Goal: Feedback & Contribution: Contribute content

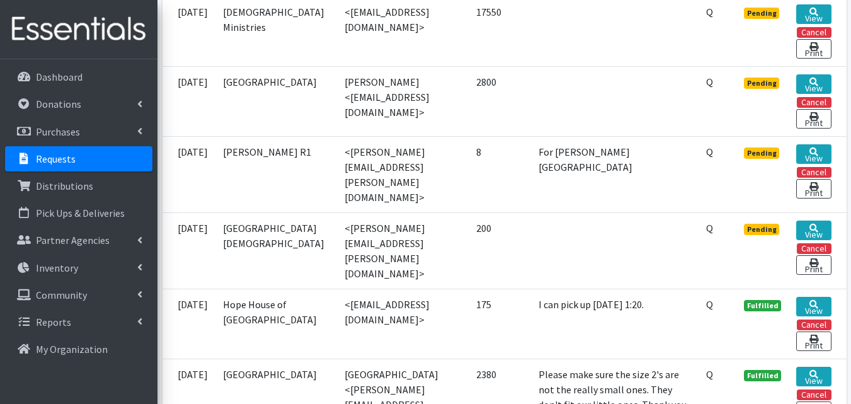
scroll to position [374, 0]
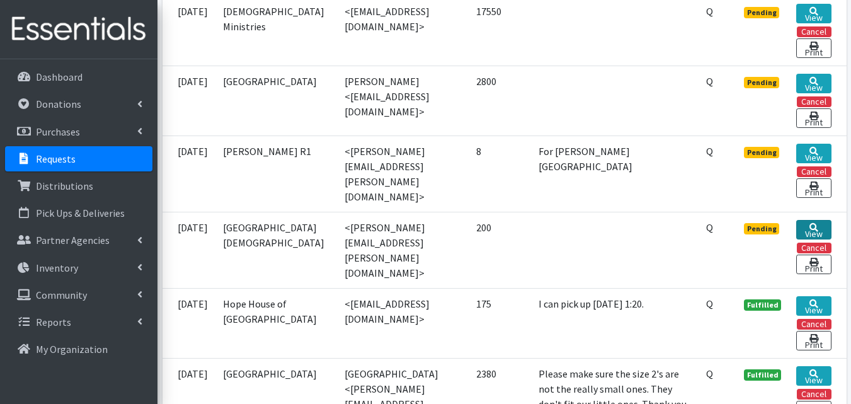
click at [814, 220] on link "View" at bounding box center [814, 230] width 35 height 20
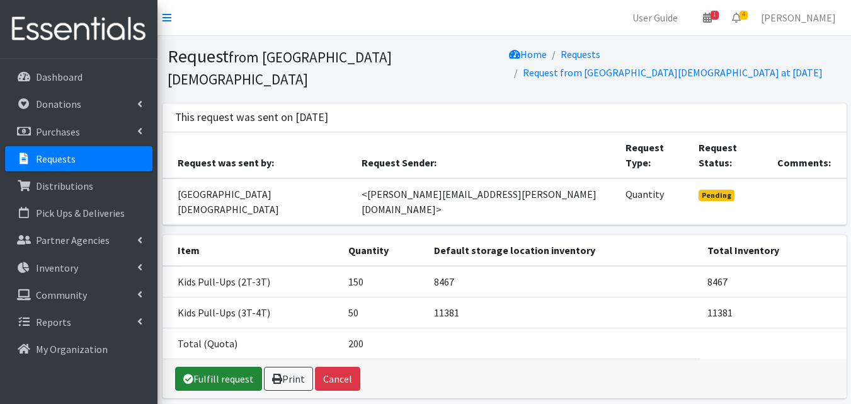
click at [245, 367] on link "Fulfill request" at bounding box center [218, 379] width 87 height 24
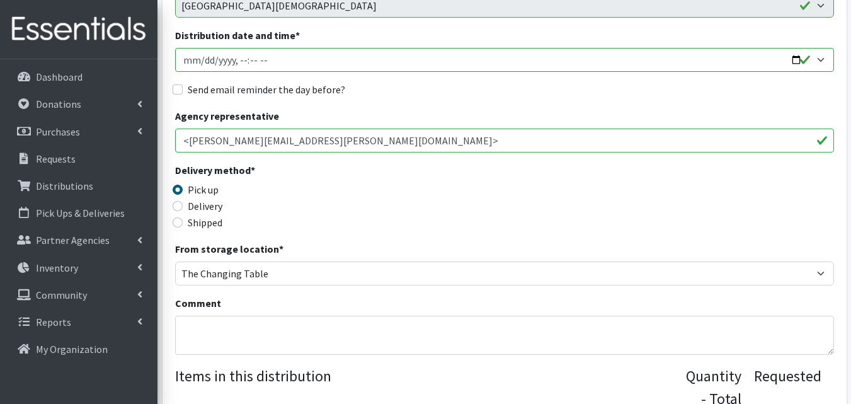
scroll to position [198, 0]
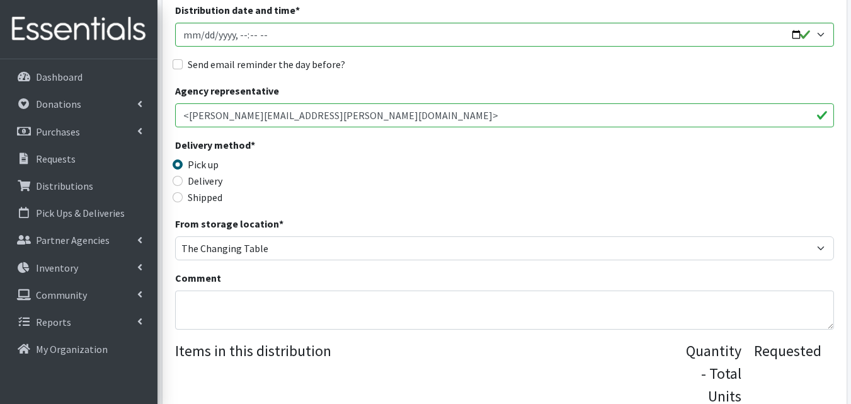
click at [209, 184] on label "Delivery" at bounding box center [205, 180] width 35 height 15
click at [183, 184] on input "Delivery" at bounding box center [178, 181] width 10 height 10
radio input "true"
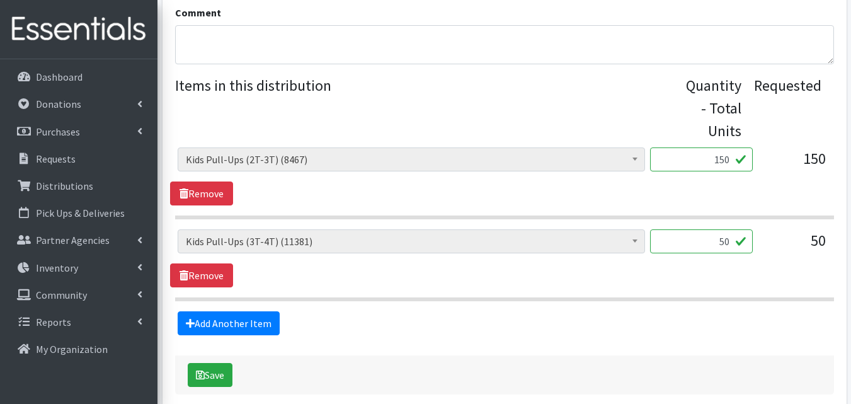
scroll to position [524, 0]
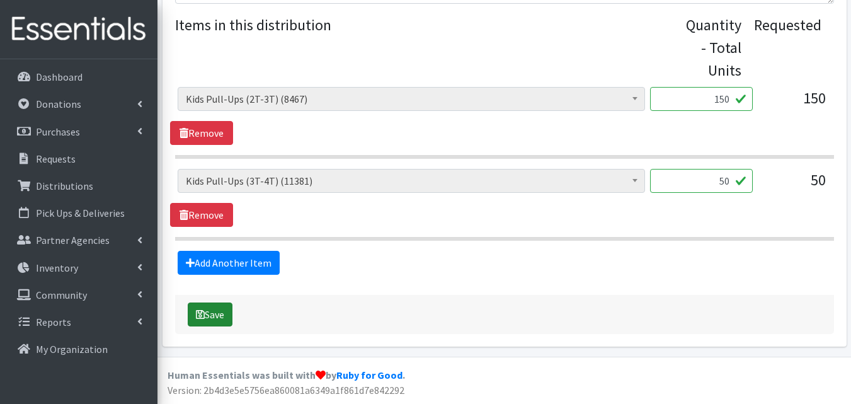
click at [218, 316] on button "Save" at bounding box center [210, 314] width 45 height 24
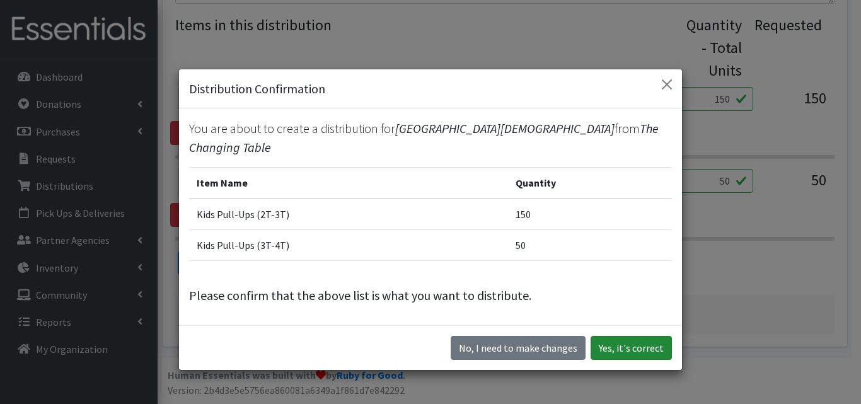
click at [626, 345] on button "Yes, it's correct" at bounding box center [630, 348] width 81 height 24
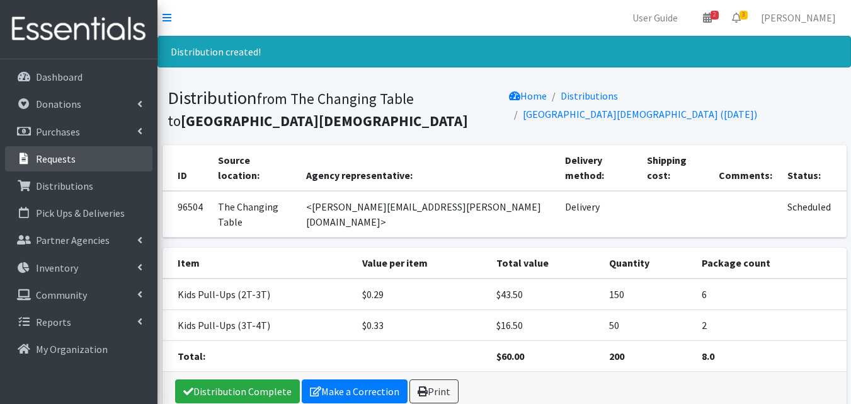
click at [98, 159] on link "Requests" at bounding box center [78, 158] width 147 height 25
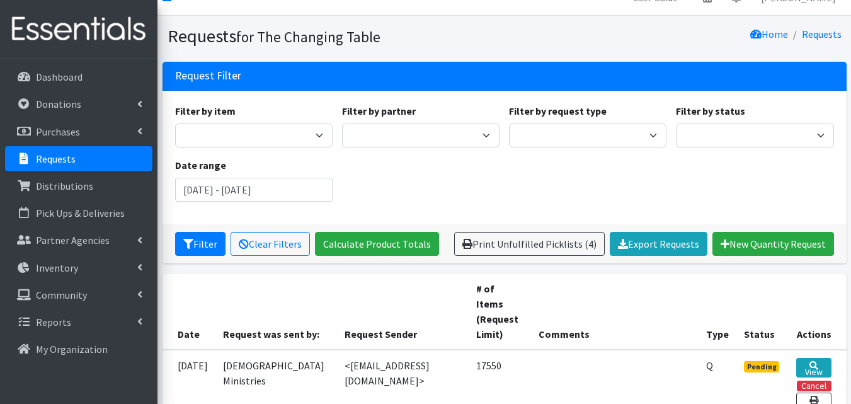
scroll to position [19, 0]
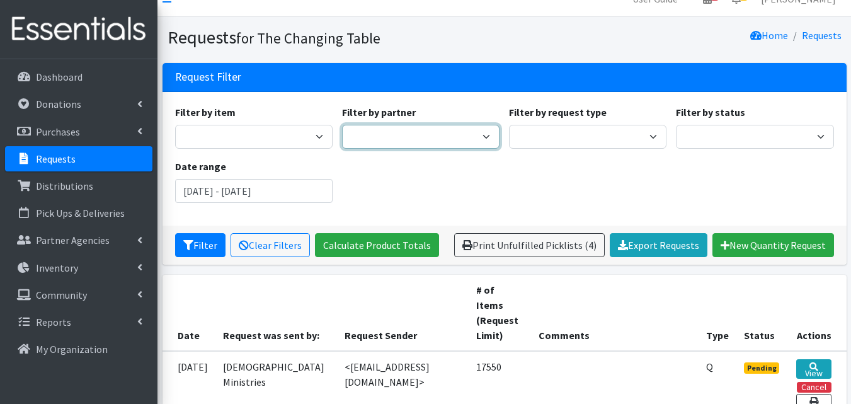
click at [462, 142] on select "Camdenton School District Citizens Against Domestic Violence, Inc COMC - Camden…" at bounding box center [421, 137] width 158 height 24
select select "5154"
click at [342, 125] on select "Camdenton School District Citizens Against Domestic Violence, Inc COMC - Camden…" at bounding box center [421, 137] width 158 height 24
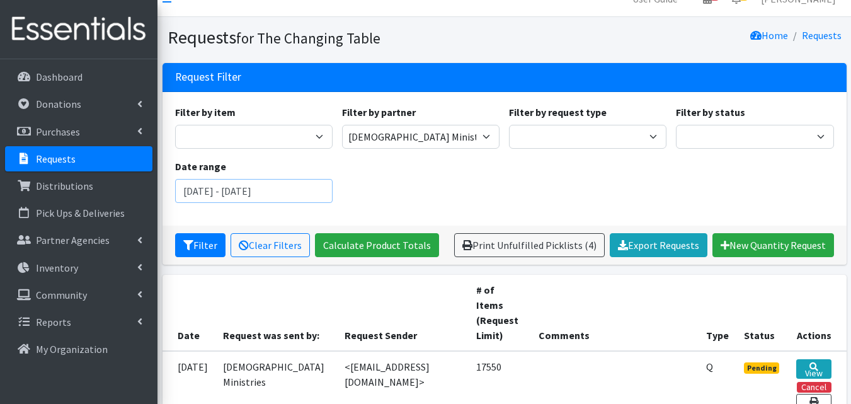
click at [278, 188] on input "July 12, 2025 - October 12, 2025" at bounding box center [254, 191] width 158 height 24
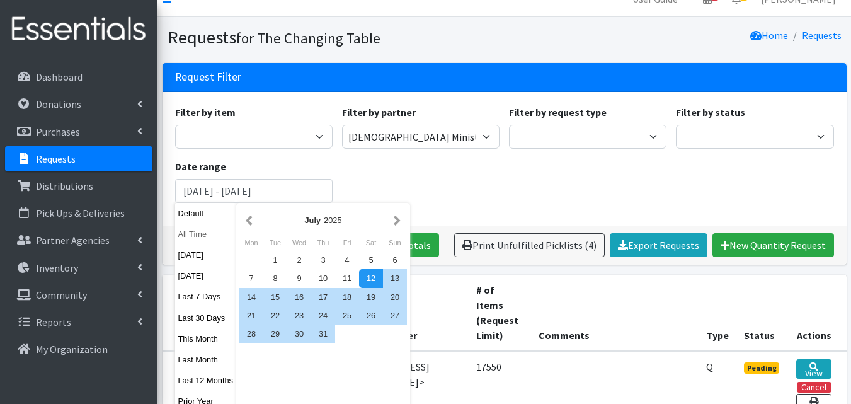
click at [205, 239] on button "All Time" at bounding box center [206, 234] width 62 height 18
type input "September 12, 1925 - September 12, 2026"
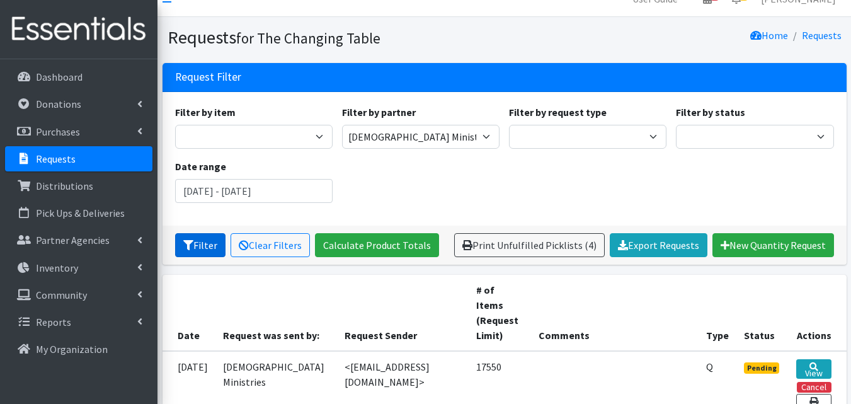
click at [218, 250] on button "Filter" at bounding box center [200, 245] width 50 height 24
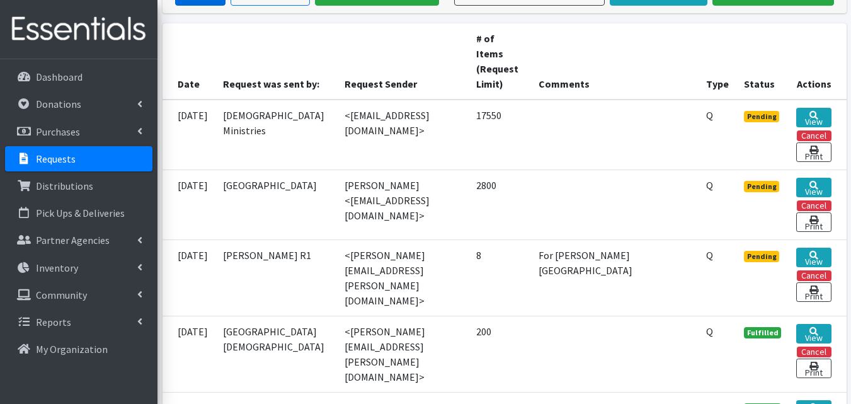
scroll to position [273, 0]
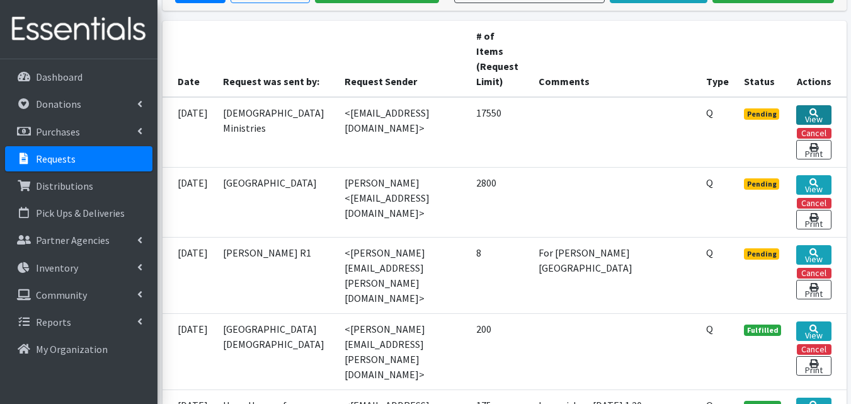
click at [817, 108] on icon at bounding box center [814, 112] width 9 height 9
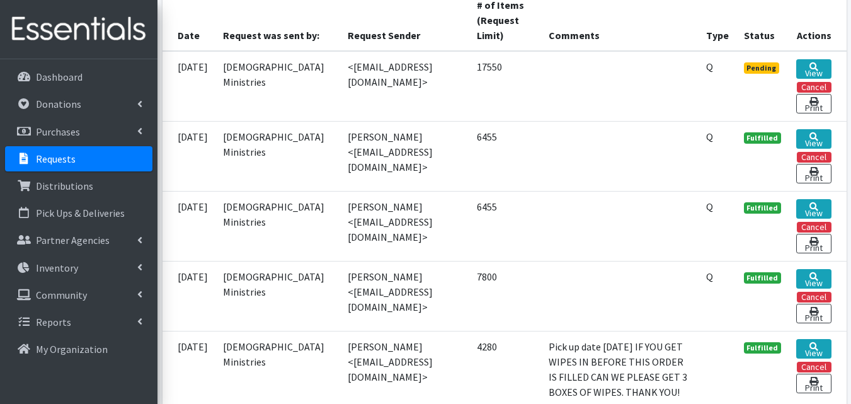
scroll to position [303, 0]
click at [817, 64] on icon at bounding box center [814, 67] width 9 height 9
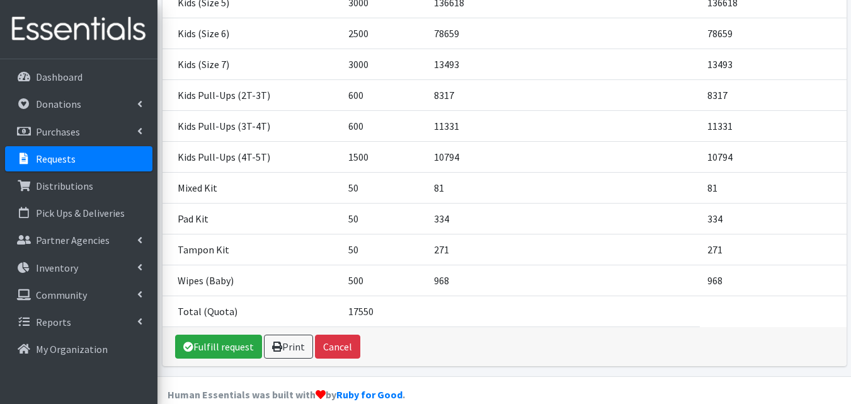
scroll to position [412, 0]
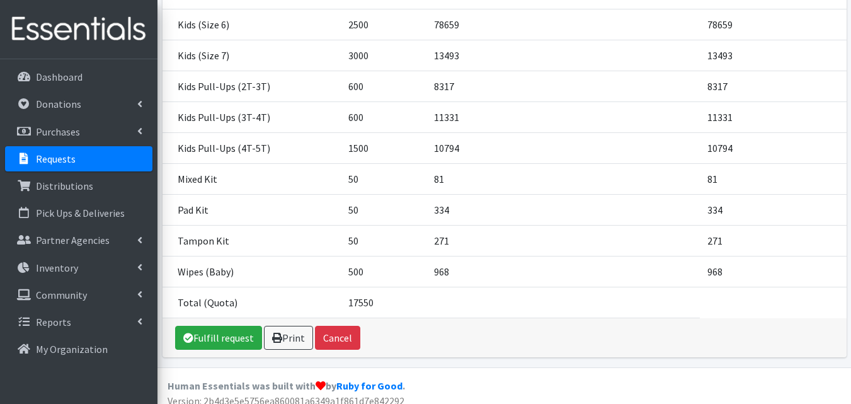
click at [132, 161] on link "Requests" at bounding box center [78, 158] width 147 height 25
click at [78, 161] on link "Requests" at bounding box center [78, 158] width 147 height 25
click at [83, 98] on link "Donations" at bounding box center [78, 103] width 147 height 25
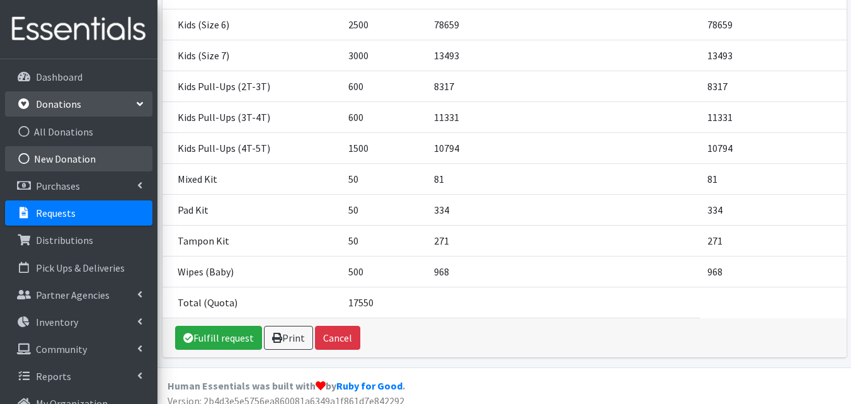
click at [67, 158] on link "New Donation" at bounding box center [78, 158] width 147 height 25
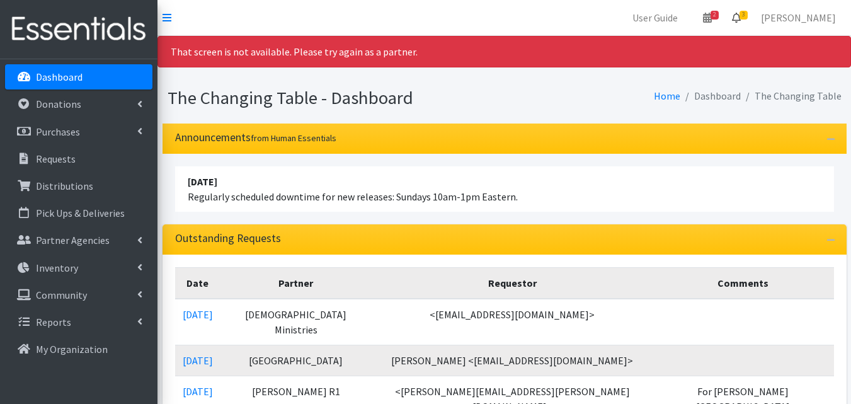
click at [748, 14] on span "3" at bounding box center [744, 15] width 8 height 9
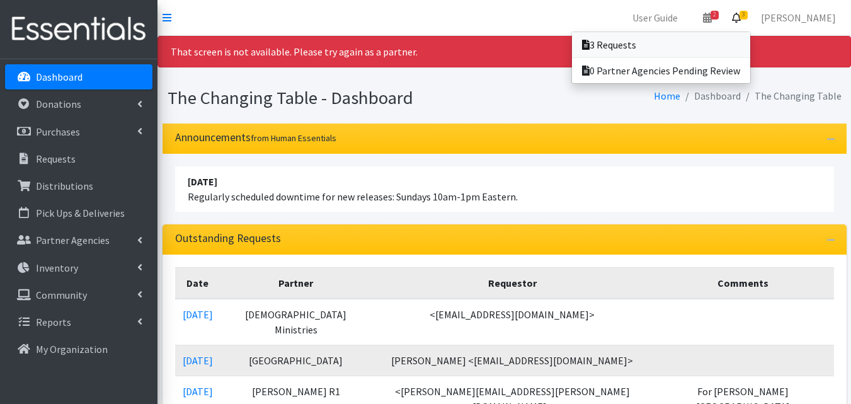
click at [690, 35] on link "3 Requests" at bounding box center [661, 44] width 178 height 25
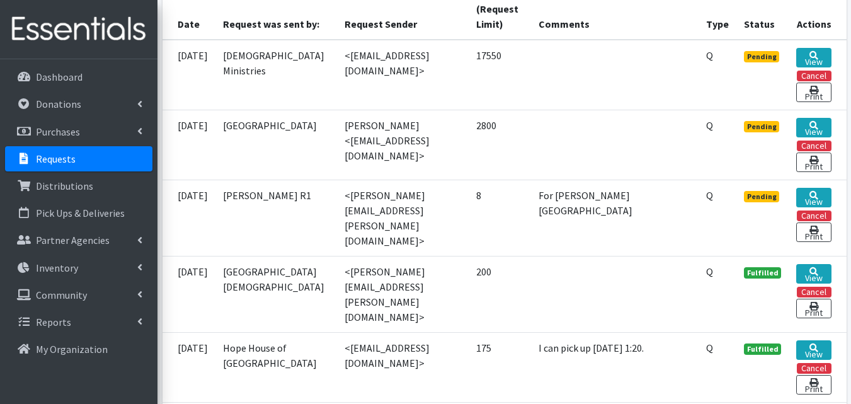
scroll to position [332, 0]
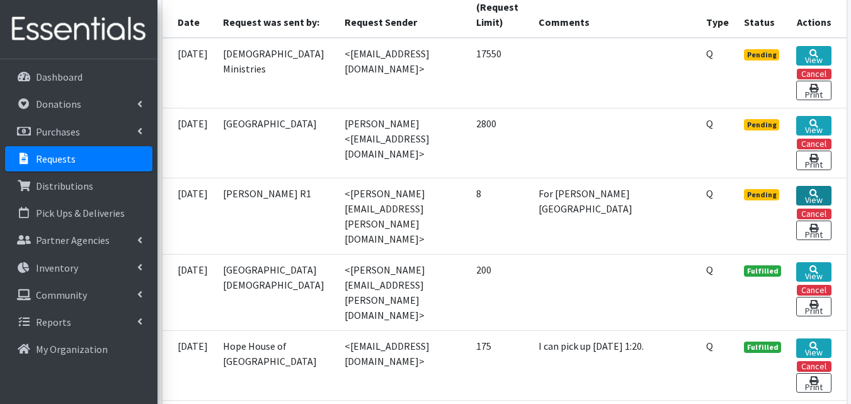
click at [824, 190] on link "View" at bounding box center [814, 196] width 35 height 20
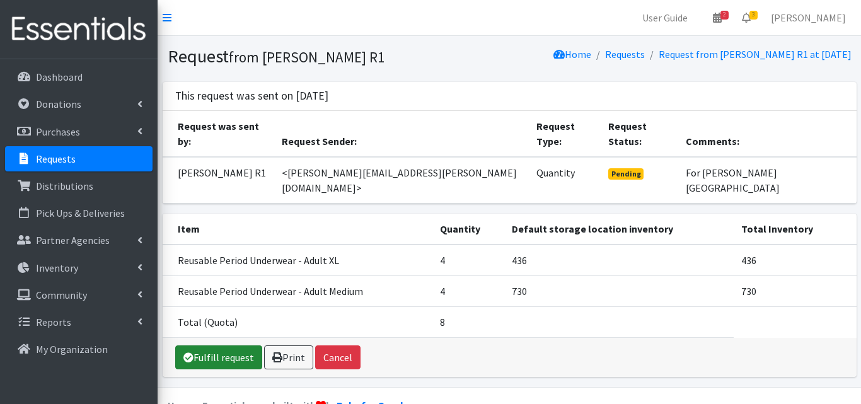
click at [237, 345] on link "Fulfill request" at bounding box center [218, 357] width 87 height 24
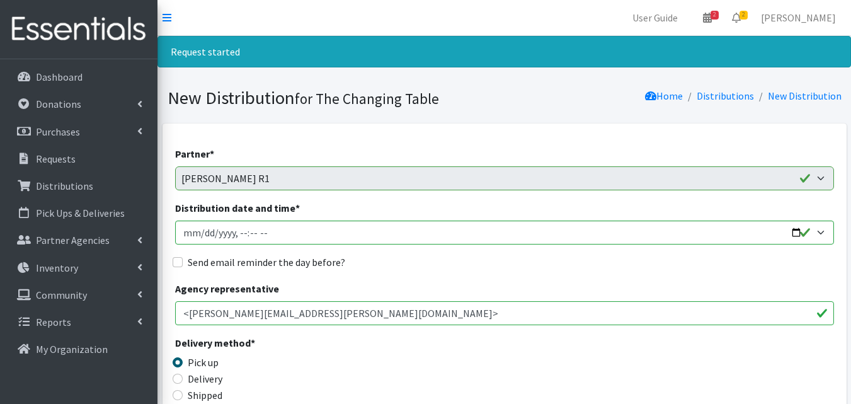
click at [217, 389] on label "Shipped" at bounding box center [205, 395] width 35 height 15
click at [183, 390] on input "Shipped" at bounding box center [178, 395] width 10 height 10
radio input "true"
click at [216, 376] on label "Delivery" at bounding box center [205, 378] width 35 height 15
click at [183, 376] on input "Delivery" at bounding box center [178, 379] width 10 height 10
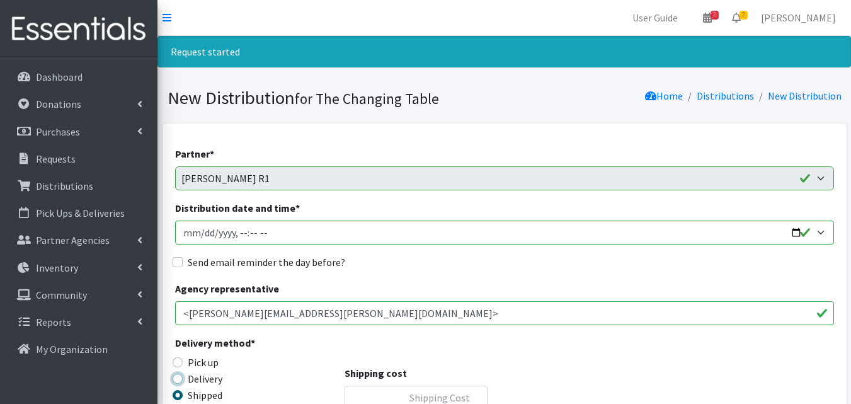
radio input "true"
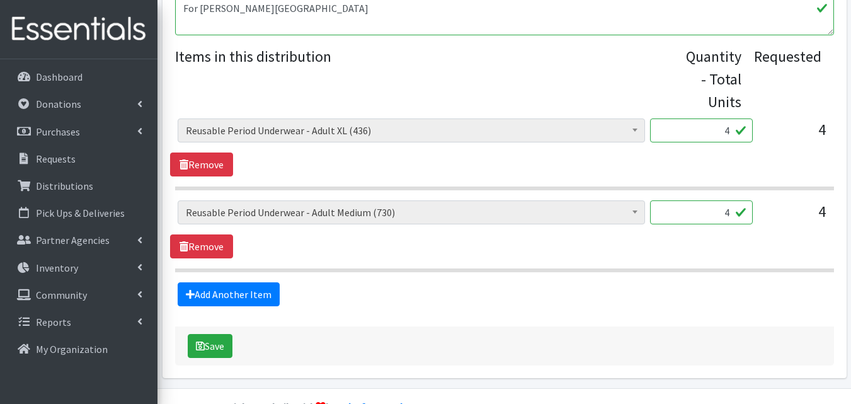
scroll to position [524, 0]
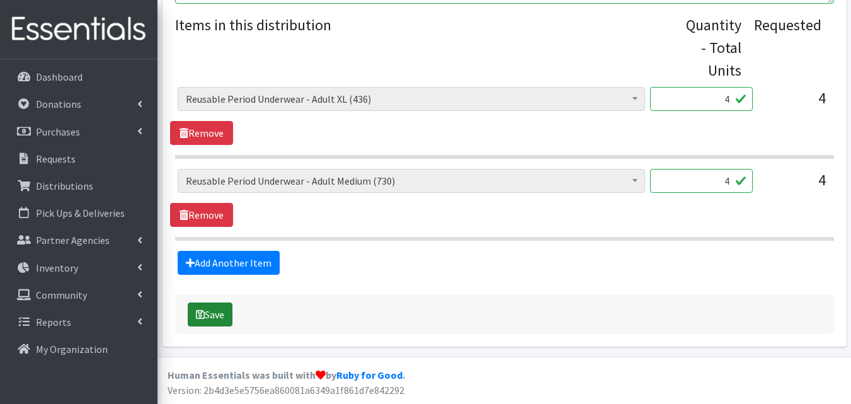
click at [233, 318] on button "Save" at bounding box center [210, 314] width 45 height 24
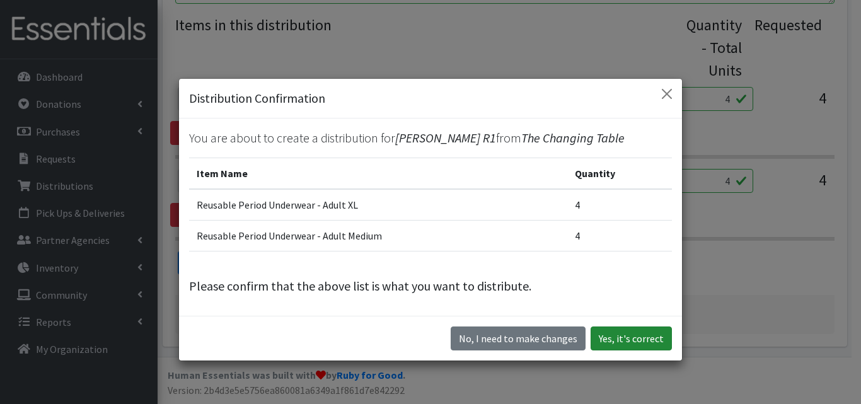
click at [631, 341] on button "Yes, it's correct" at bounding box center [630, 338] width 81 height 24
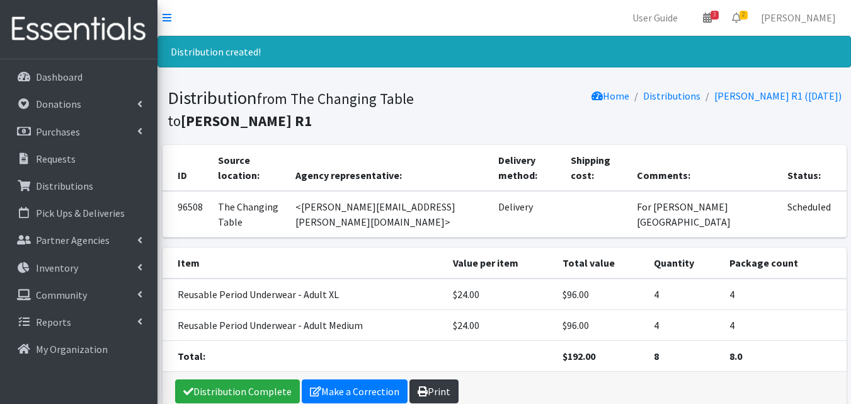
click at [438, 379] on link "Print" at bounding box center [434, 391] width 49 height 24
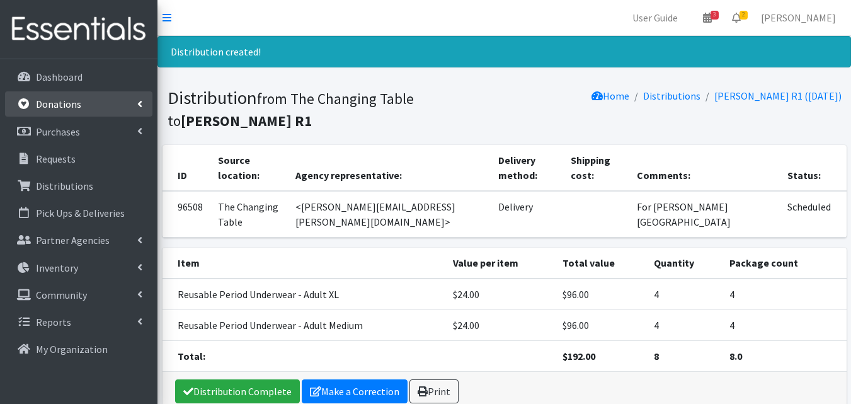
click at [83, 105] on link "Donations" at bounding box center [78, 103] width 147 height 25
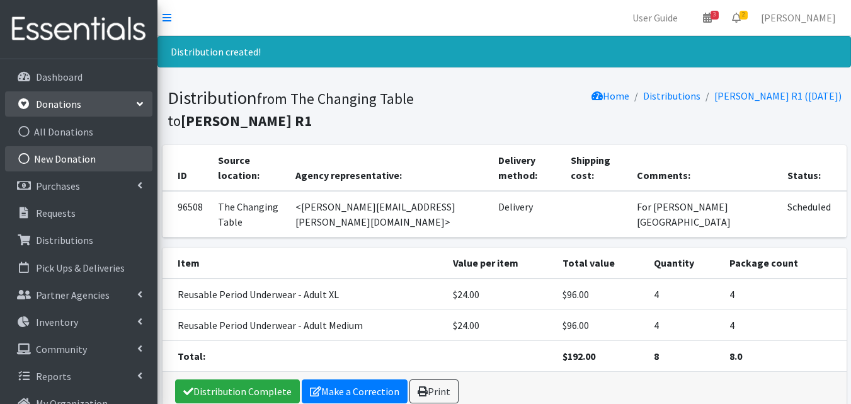
click at [86, 156] on link "New Donation" at bounding box center [78, 158] width 147 height 25
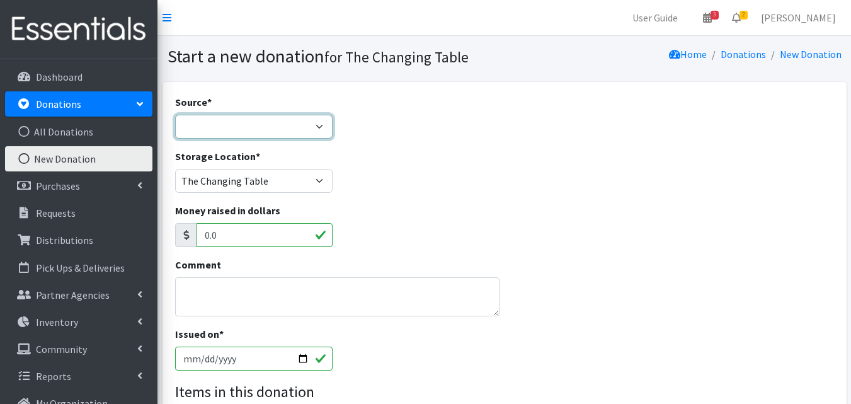
click at [304, 115] on select "Product Drive Manufacturer Donation Site Misc. Donation" at bounding box center [254, 127] width 158 height 24
select select "Misc. Donation"
click at [175, 115] on select "Product Drive Manufacturer Donation Site Misc. Donation" at bounding box center [254, 127] width 158 height 24
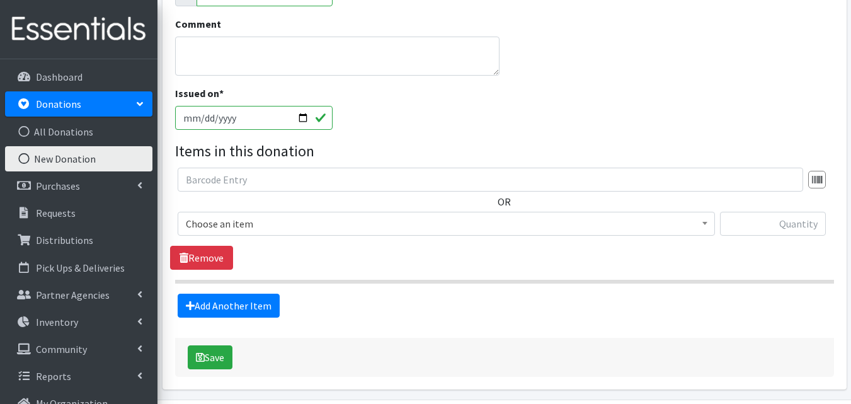
scroll to position [244, 0]
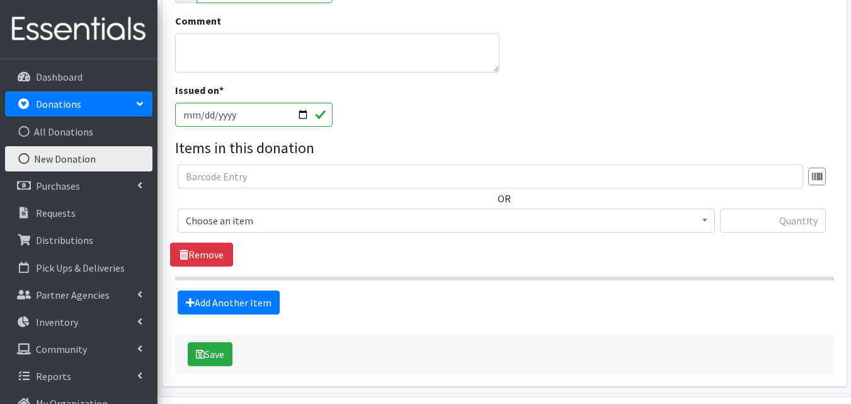
click at [283, 218] on span "Choose an item" at bounding box center [446, 221] width 521 height 18
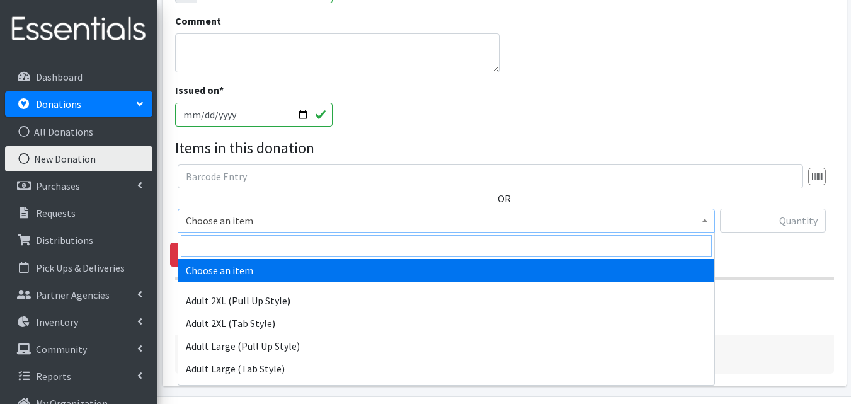
click at [256, 246] on input "search" at bounding box center [446, 245] width 531 height 21
type input "1"
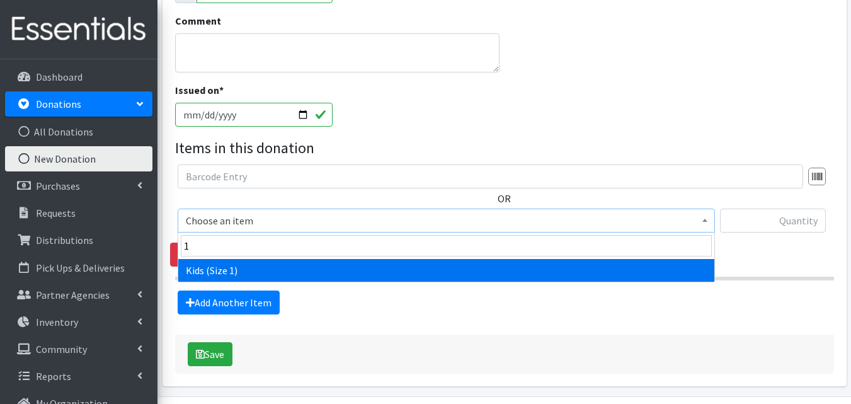
select select "13733"
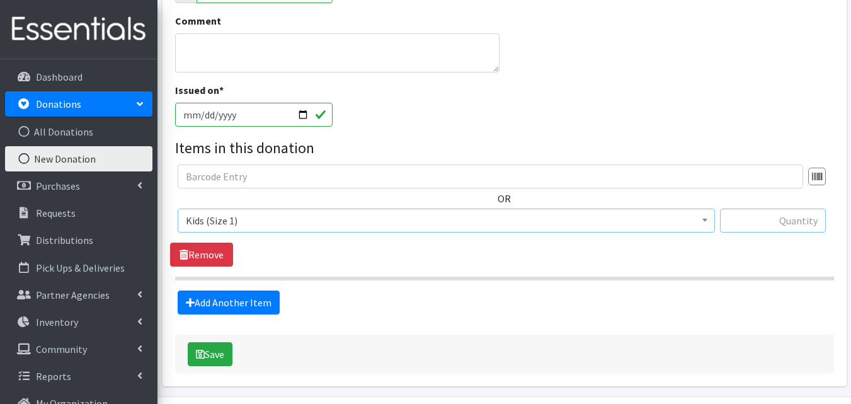
click at [793, 216] on input "text" at bounding box center [773, 221] width 106 height 24
type input "32"
click at [262, 295] on link "Add Another Item" at bounding box center [229, 303] width 102 height 24
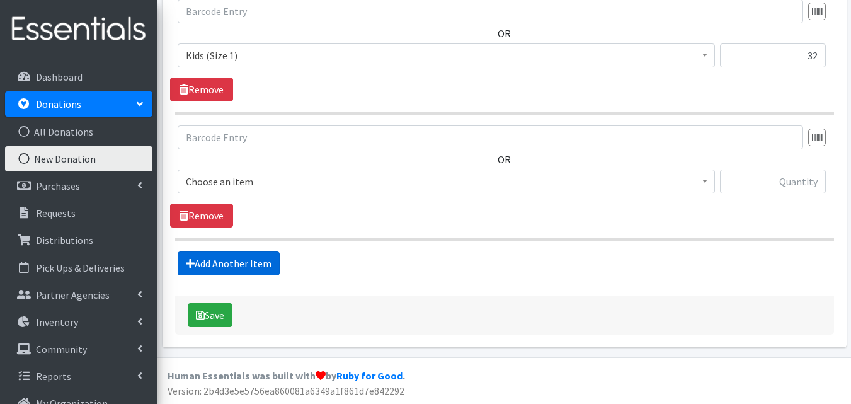
scroll to position [410, 0]
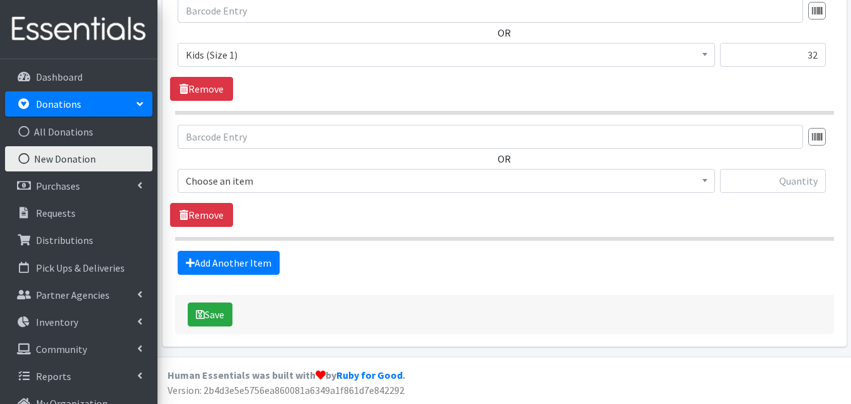
click at [321, 184] on span "Choose an item" at bounding box center [446, 181] width 521 height 18
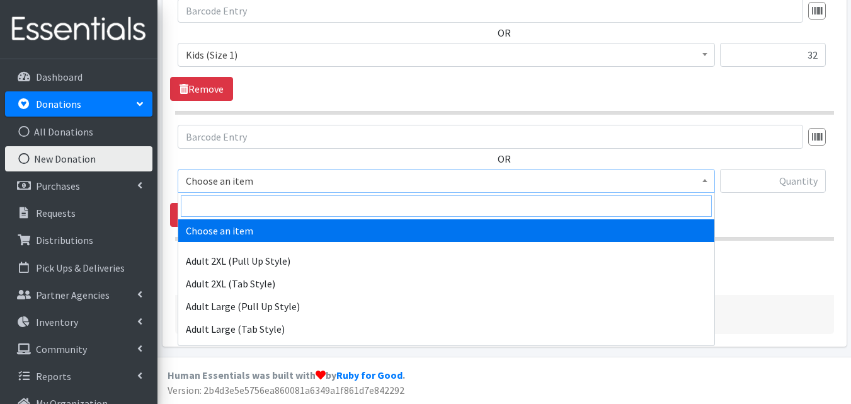
click at [276, 211] on input "search" at bounding box center [446, 205] width 531 height 21
type input "2"
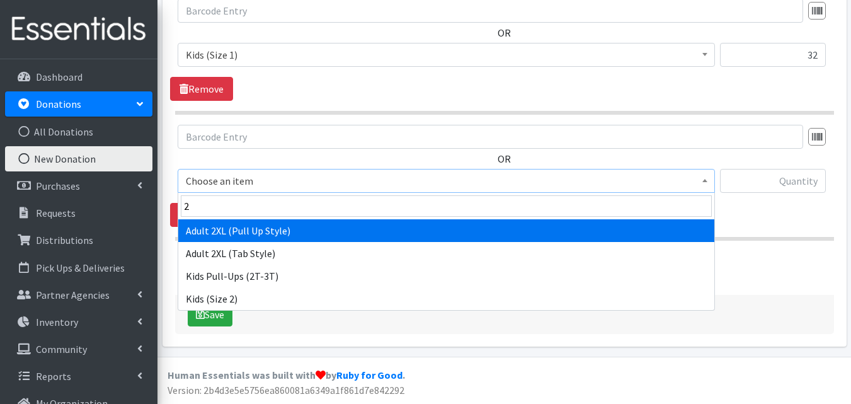
select select "13728"
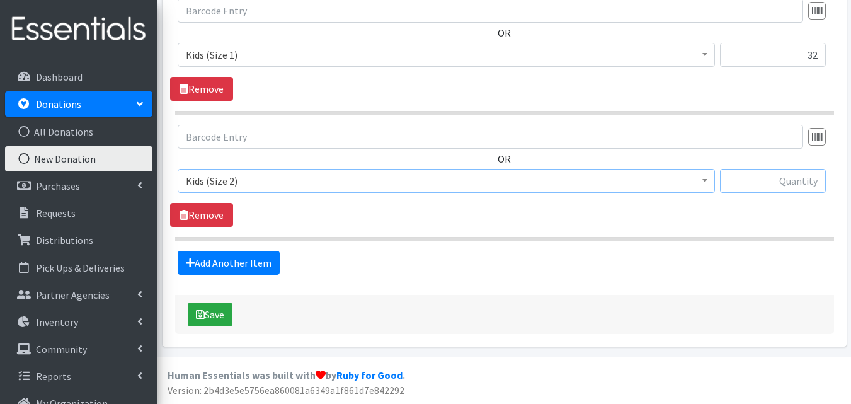
click at [798, 183] on input "text" at bounding box center [773, 181] width 106 height 24
type input "1"
click at [263, 263] on link "Add Another Item" at bounding box center [229, 263] width 102 height 24
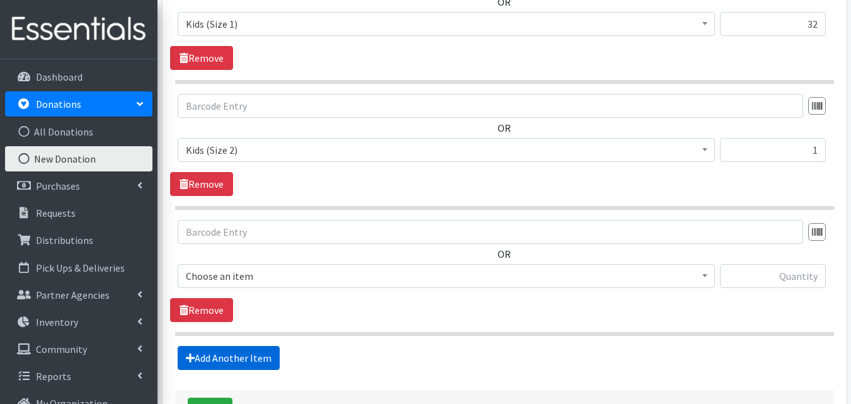
scroll to position [536, 0]
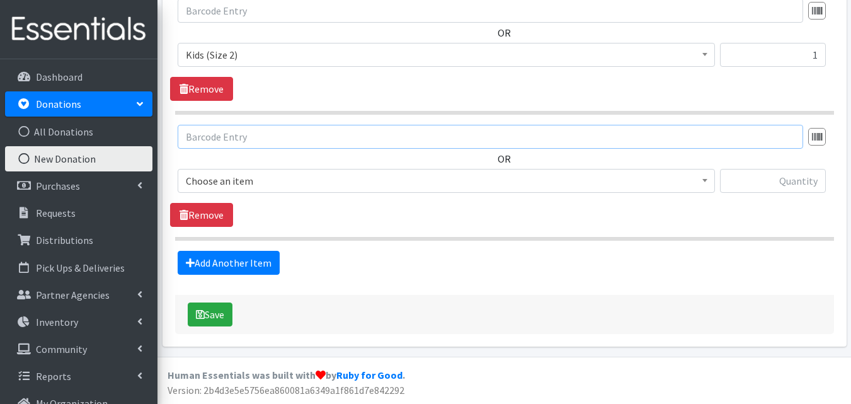
click at [308, 137] on input "text" at bounding box center [491, 137] width 626 height 24
type input "3"
click at [362, 185] on span "Choose an item" at bounding box center [446, 181] width 521 height 18
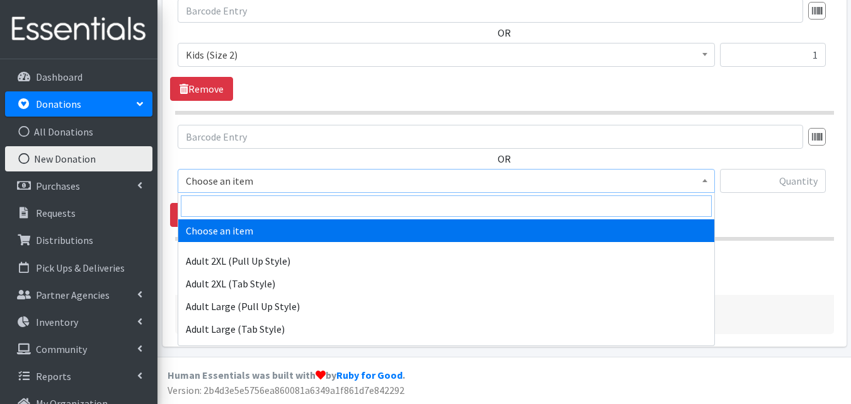
click at [365, 209] on input "search" at bounding box center [446, 205] width 531 height 21
type input "3"
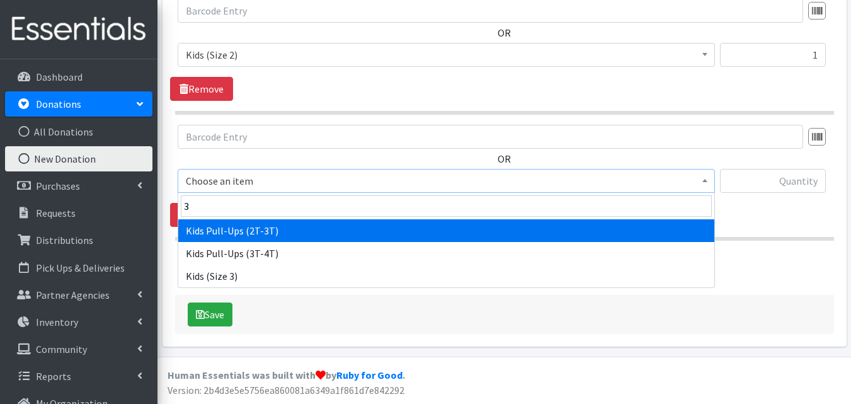
select select "13726"
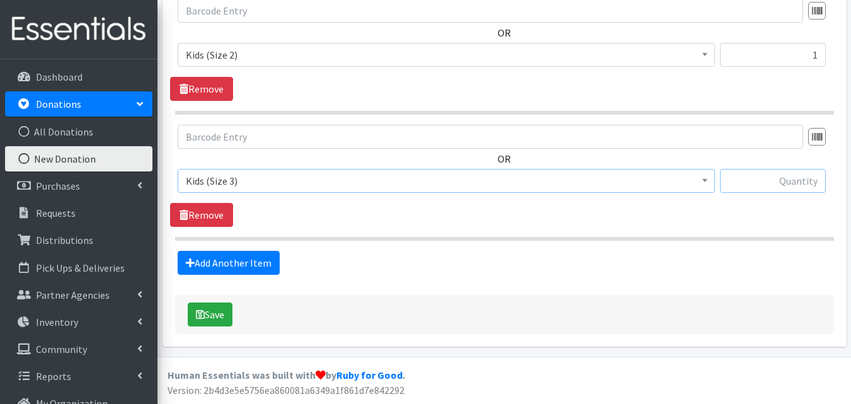
click at [788, 186] on input "text" at bounding box center [773, 181] width 106 height 24
type input "24"
click at [263, 251] on link "Add Another Item" at bounding box center [229, 263] width 102 height 24
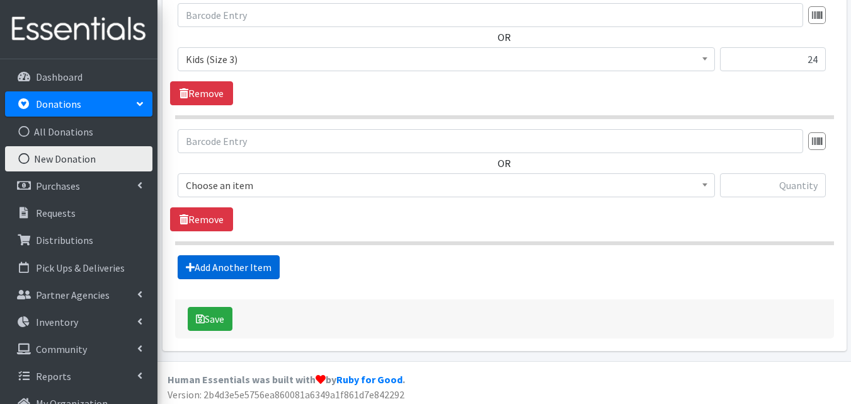
scroll to position [662, 0]
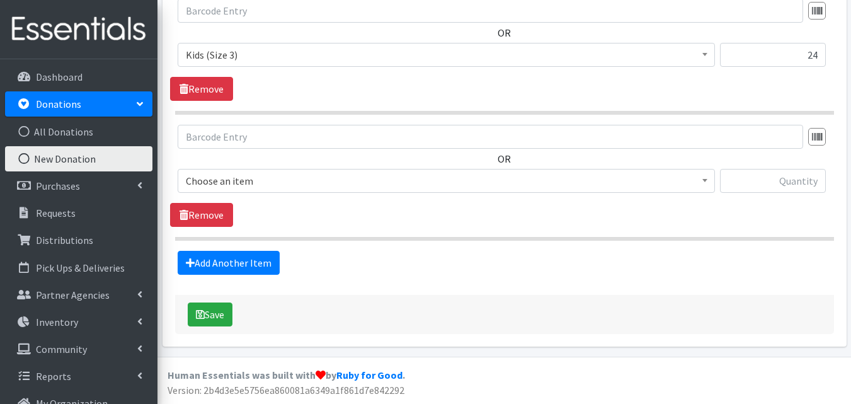
click at [320, 192] on span "Choose an item" at bounding box center [447, 181] width 538 height 24
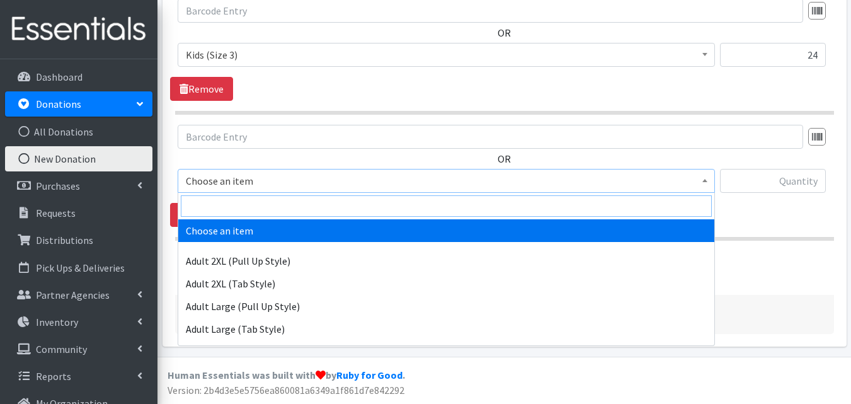
click at [332, 209] on input "search" at bounding box center [446, 205] width 531 height 21
type input "4"
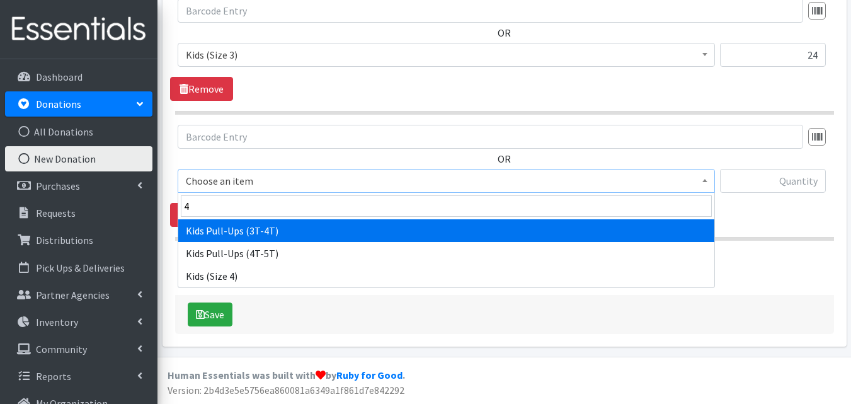
select select "13725"
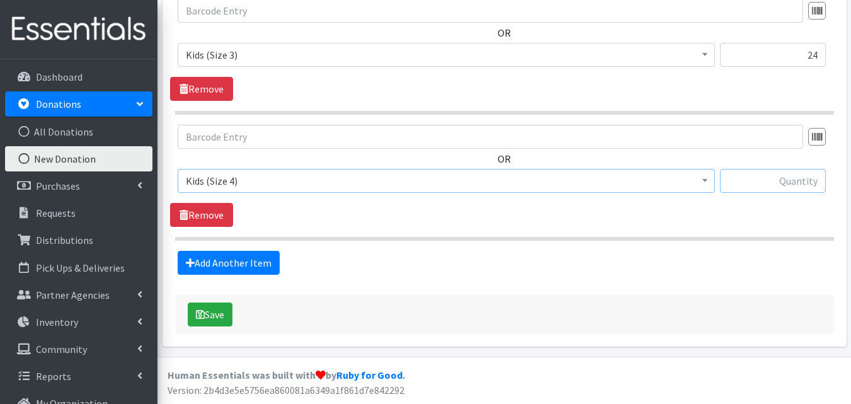
click at [798, 187] on input "text" at bounding box center [773, 181] width 106 height 24
type input "10"
click at [221, 309] on button "Save" at bounding box center [210, 314] width 45 height 24
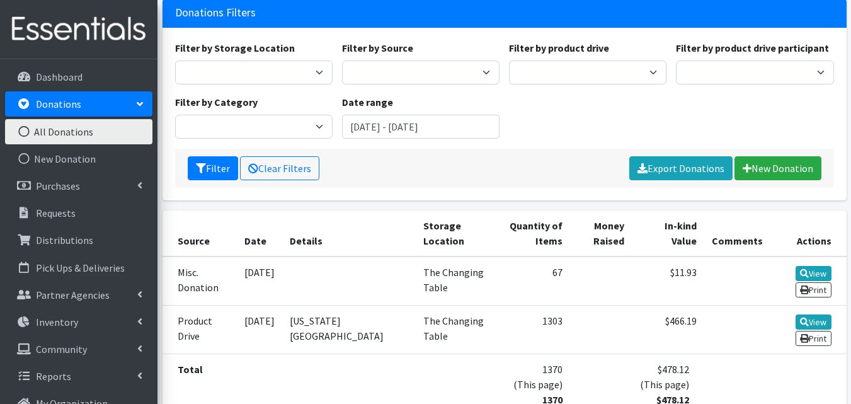
scroll to position [125, 0]
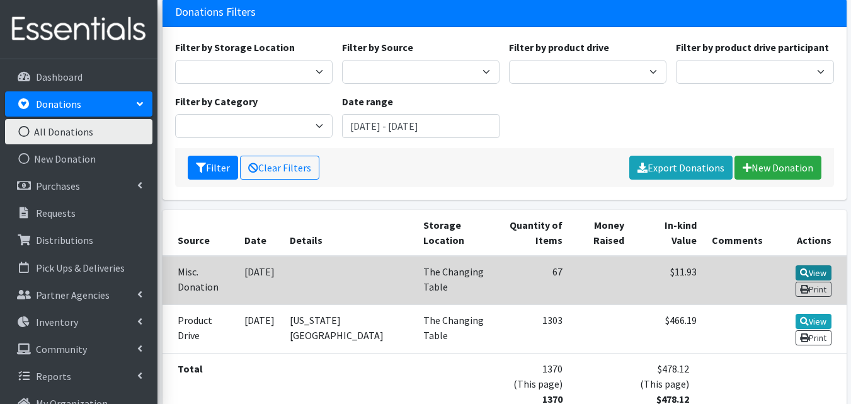
click at [818, 265] on link "View" at bounding box center [814, 272] width 36 height 15
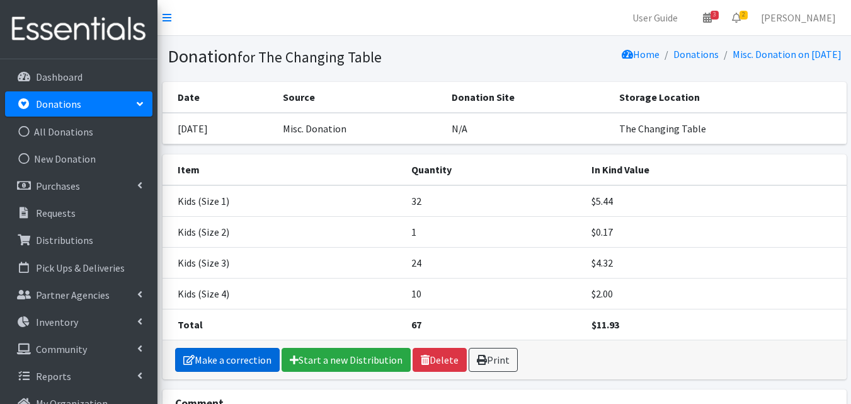
click at [255, 357] on link "Make a correction" at bounding box center [227, 360] width 105 height 24
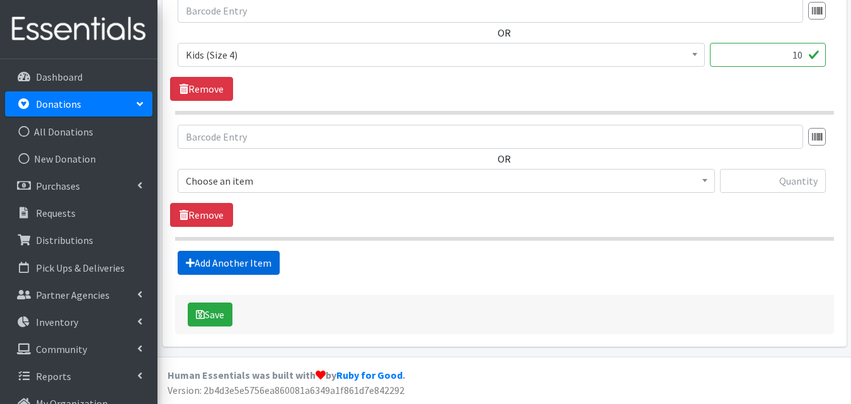
click at [235, 265] on link "Add Another Item" at bounding box center [229, 263] width 102 height 24
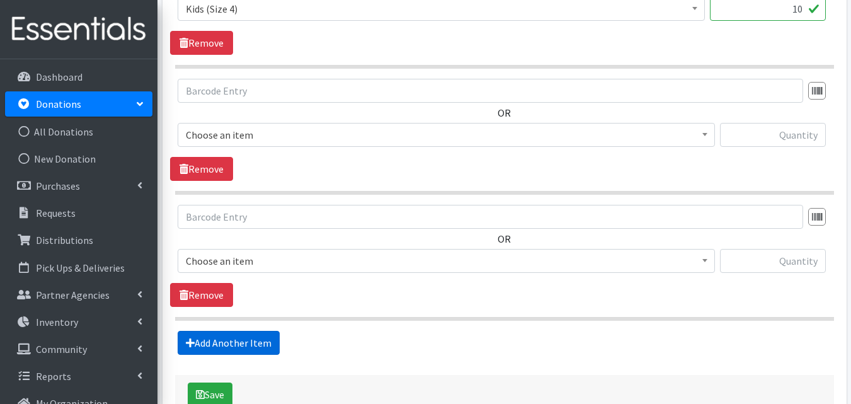
scroll to position [786, 0]
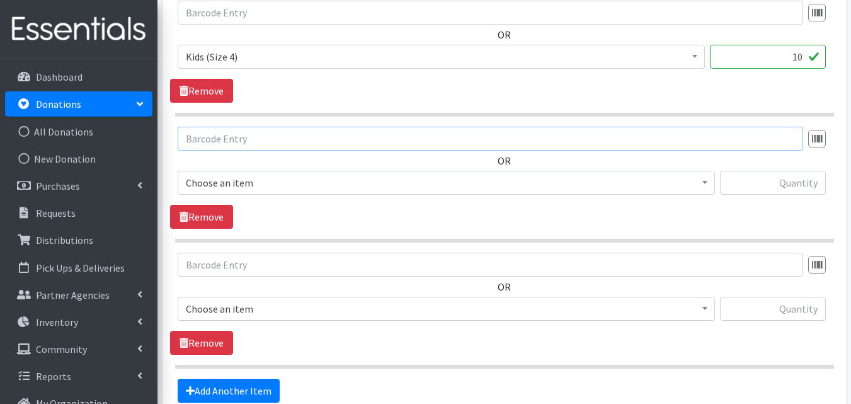
click at [317, 134] on input "text" at bounding box center [491, 139] width 626 height 24
click at [311, 181] on span "Choose an item" at bounding box center [446, 183] width 521 height 18
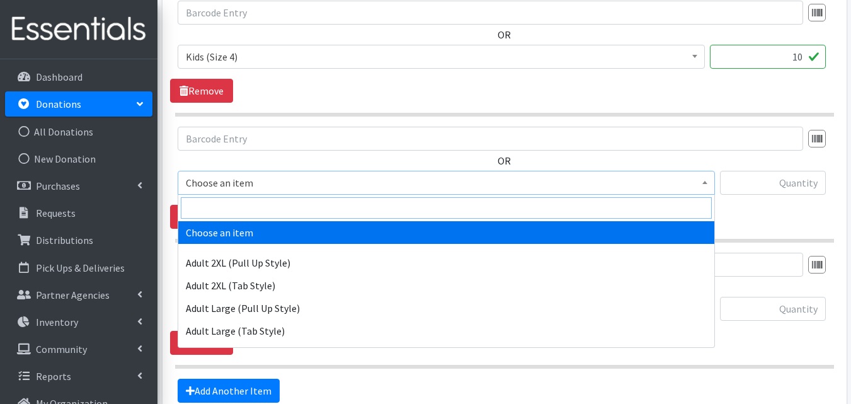
click at [293, 205] on input "search" at bounding box center [446, 207] width 531 height 21
type input "5"
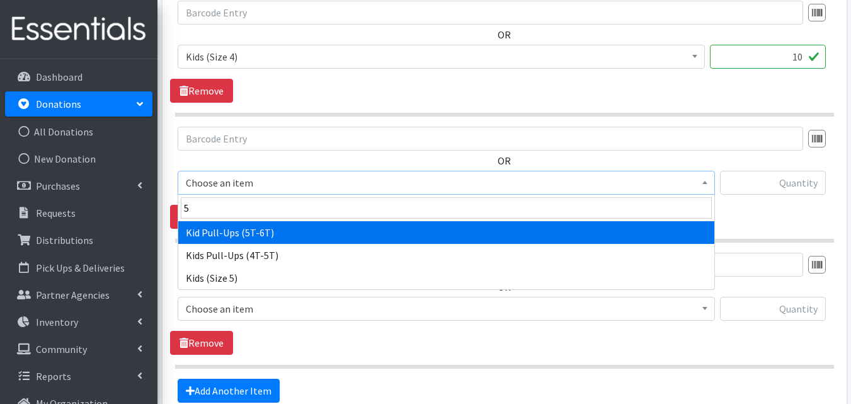
select select "13713"
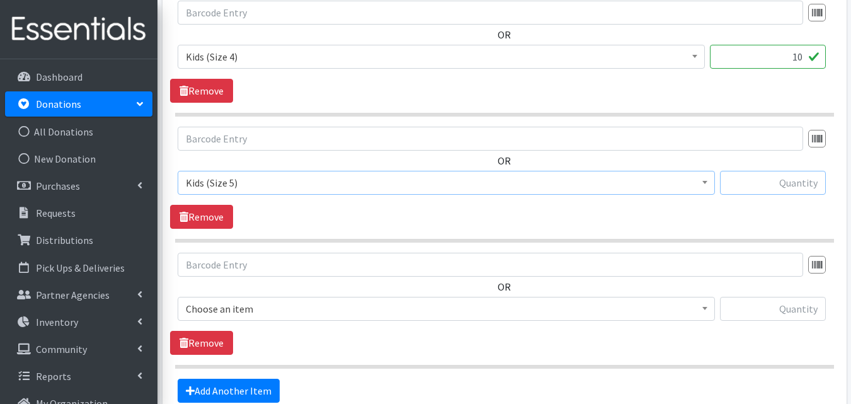
click at [790, 183] on input "text" at bounding box center [773, 183] width 106 height 24
type input "27"
click at [228, 345] on link "Remove" at bounding box center [201, 343] width 63 height 24
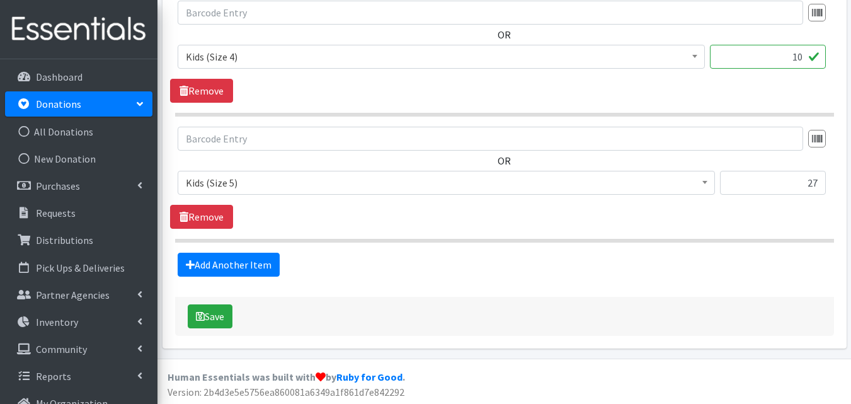
scroll to position [788, 0]
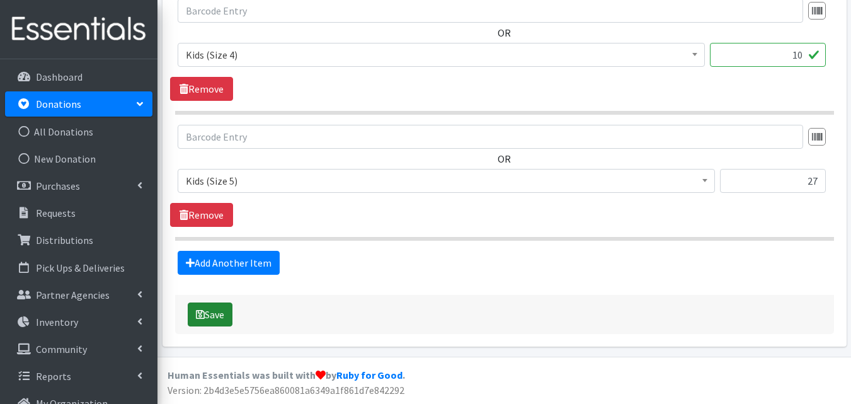
click at [226, 315] on button "Save" at bounding box center [210, 314] width 45 height 24
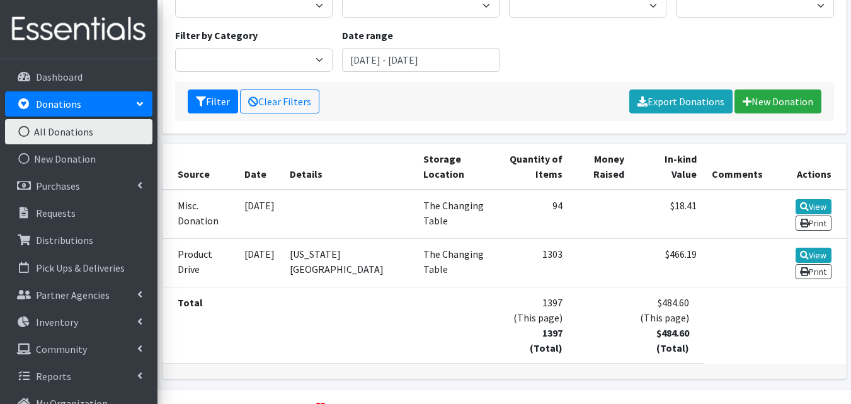
scroll to position [197, 0]
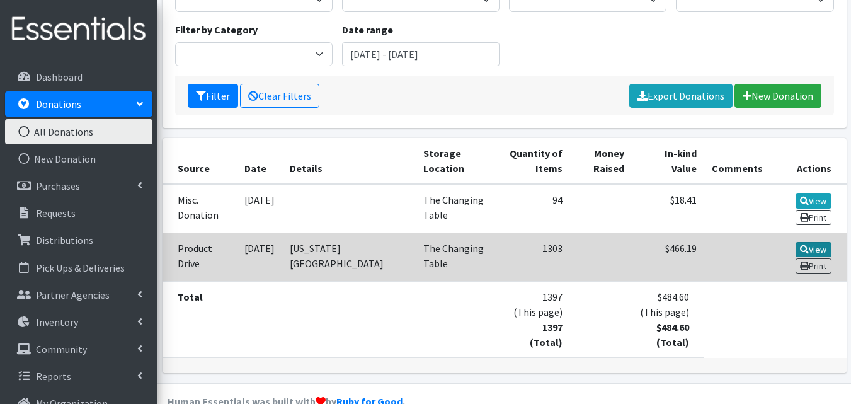
click at [819, 246] on link "View" at bounding box center [814, 249] width 36 height 15
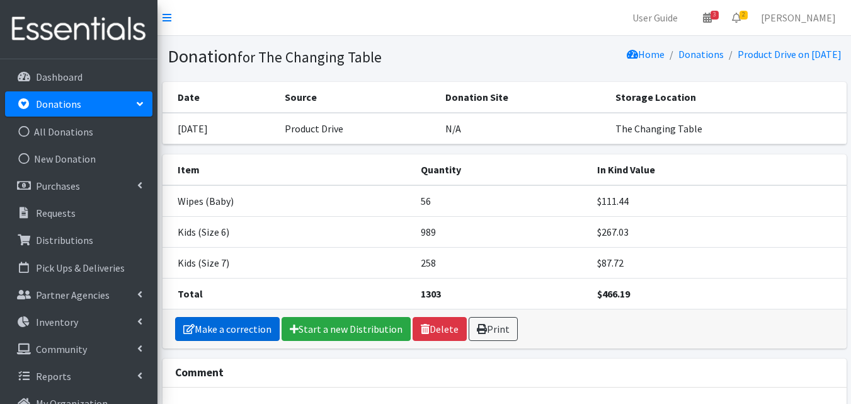
click at [250, 323] on link "Make a correction" at bounding box center [227, 329] width 105 height 24
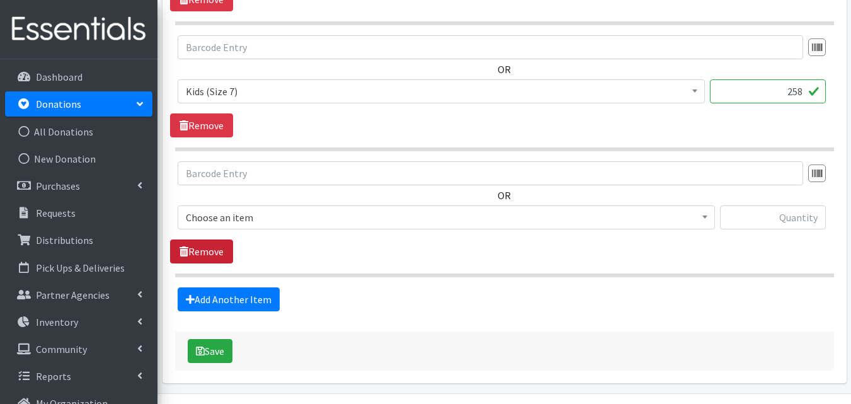
click at [219, 257] on link "Remove" at bounding box center [201, 251] width 63 height 24
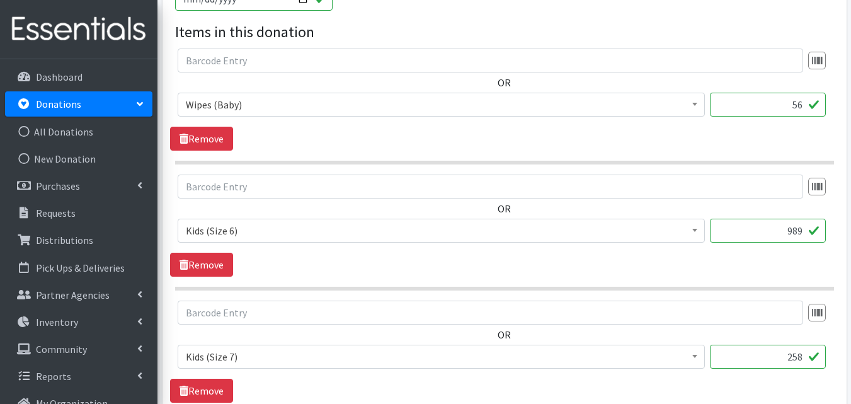
scroll to position [400, 0]
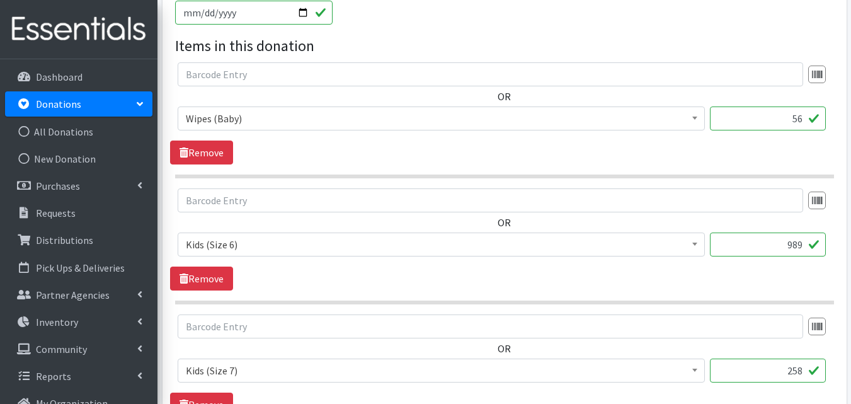
click at [798, 122] on input "56" at bounding box center [768, 118] width 116 height 24
type input "5"
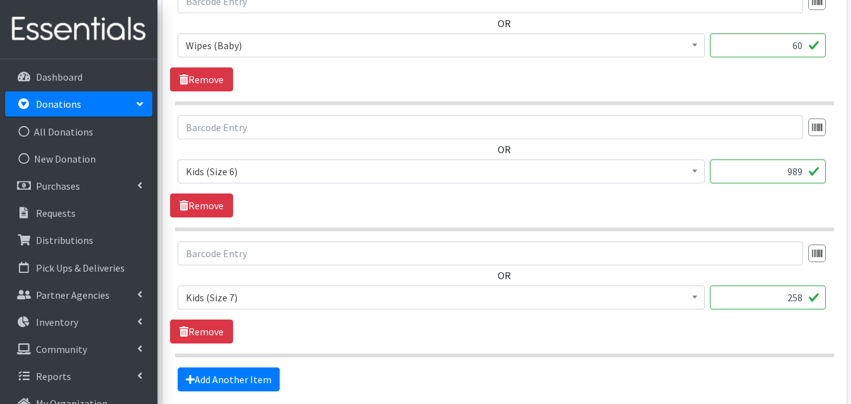
scroll to position [590, 0]
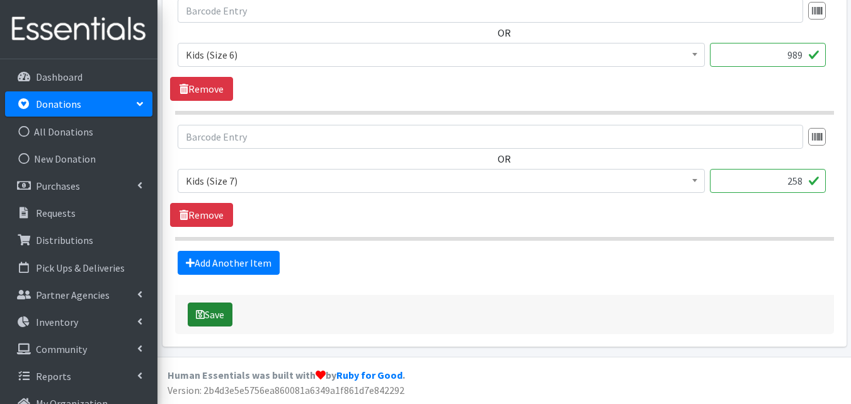
type input "60"
click at [233, 312] on button "Save" at bounding box center [210, 314] width 45 height 24
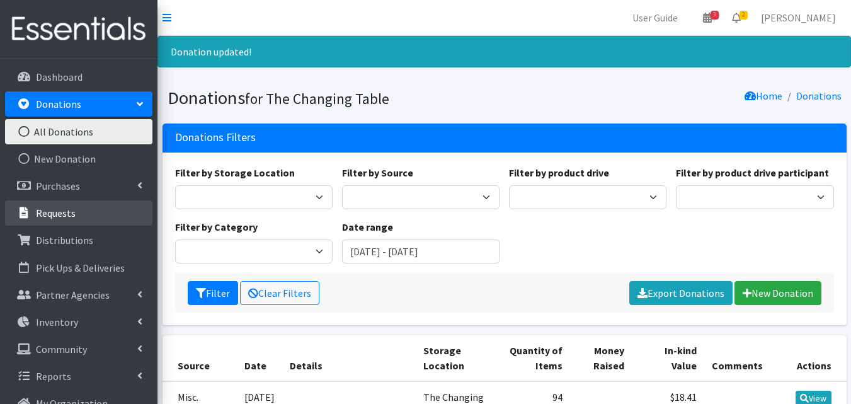
click at [58, 210] on p "Requests" at bounding box center [56, 213] width 40 height 13
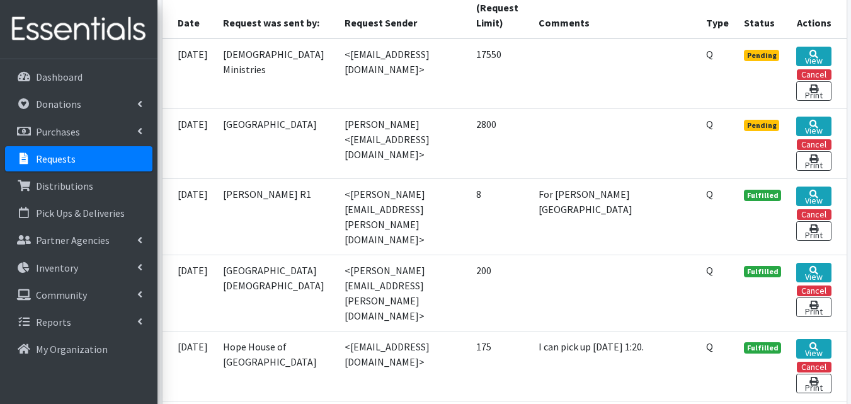
scroll to position [341, 0]
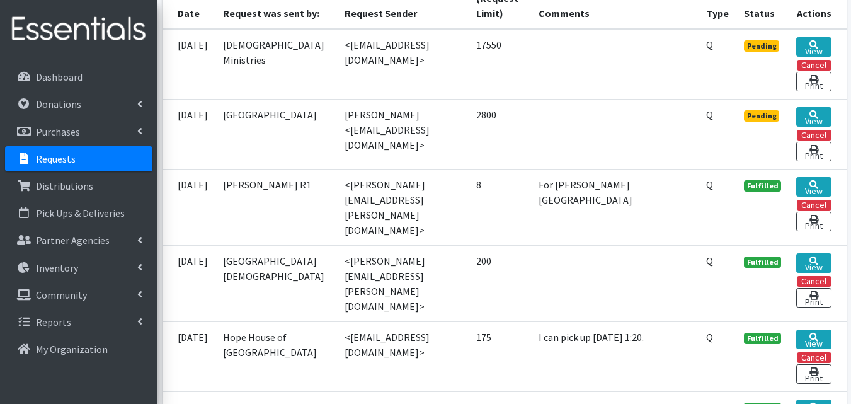
click at [55, 158] on p "Requests" at bounding box center [56, 158] width 40 height 13
